Goal: Task Accomplishment & Management: Use online tool/utility

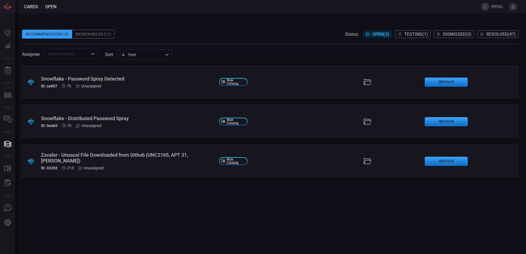
click at [92, 32] on div "Broken Rules (11)" at bounding box center [93, 34] width 42 height 9
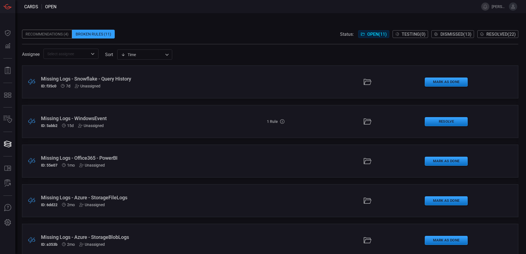
click at [123, 84] on div "ID: f35c0 7d Unassigned" at bounding box center [128, 86] width 174 height 4
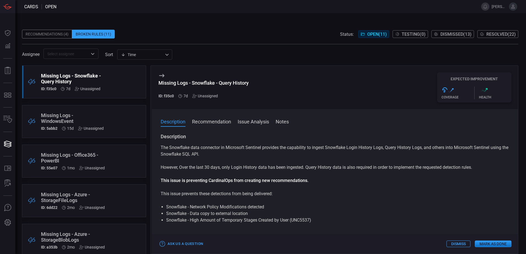
click at [47, 32] on div "Recommendations (4)" at bounding box center [47, 34] width 50 height 9
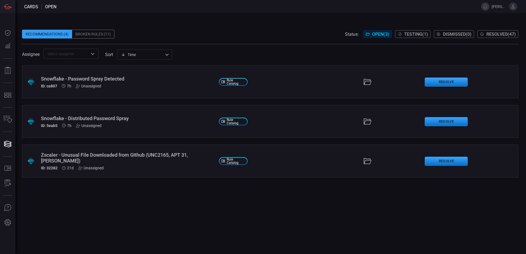
click at [154, 91] on div ".suggested_cards_icon{fill:url(#suggested_cards_icon);} Snowflake - Password Sp…" at bounding box center [270, 82] width 496 height 33
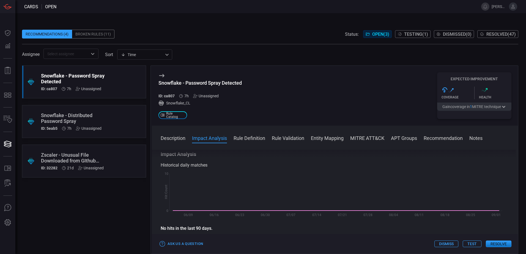
scroll to position [138, 0]
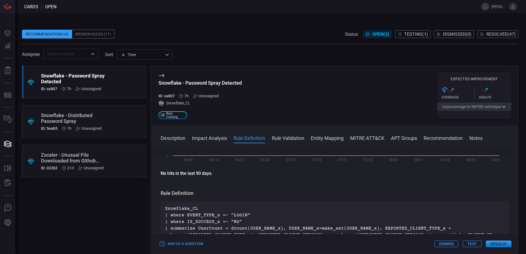
click at [86, 122] on div "Snowflake - Distributed Password Spray" at bounding box center [73, 119] width 65 height 12
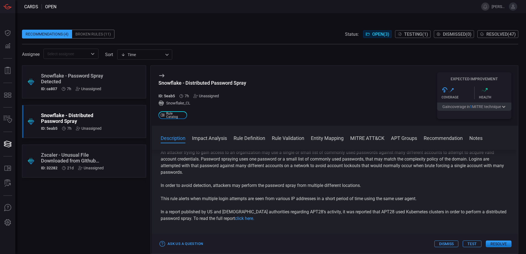
scroll to position [110, 0]
